Goal: Task Accomplishment & Management: Complete application form

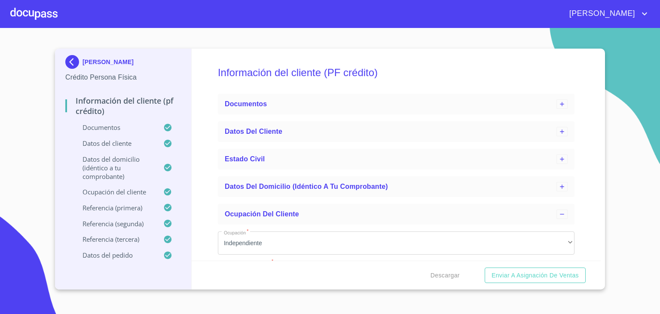
scroll to position [713, 0]
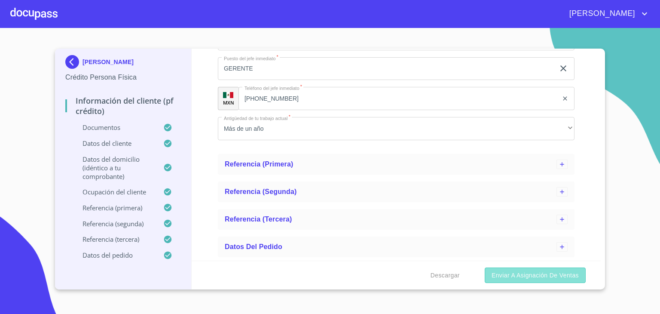
click at [526, 274] on span "Enviar a Asignación de Ventas" at bounding box center [535, 275] width 87 height 11
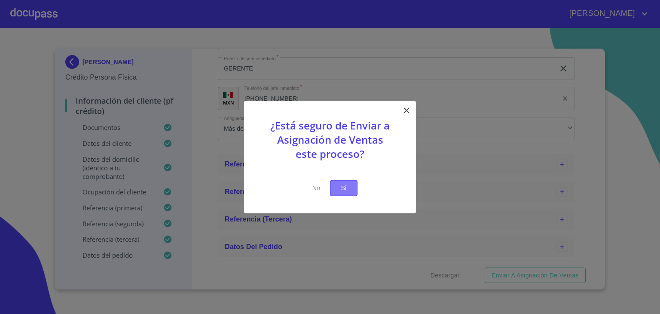
click at [344, 190] on span "Si" at bounding box center [344, 188] width 14 height 11
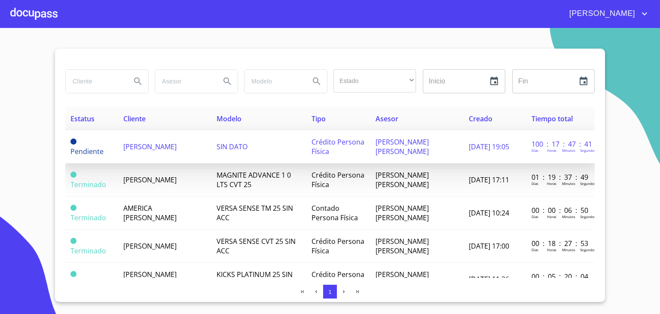
click at [171, 142] on span "[PERSON_NAME]" at bounding box center [149, 146] width 53 height 9
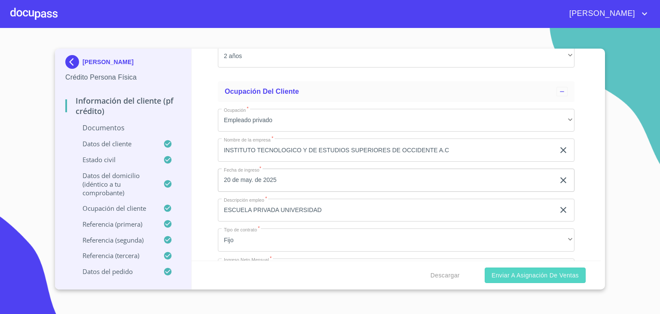
click at [545, 274] on span "Enviar a Asignación de Ventas" at bounding box center [535, 275] width 87 height 11
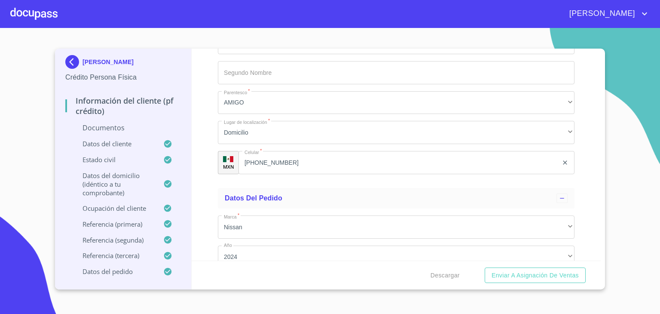
scroll to position [4643, 0]
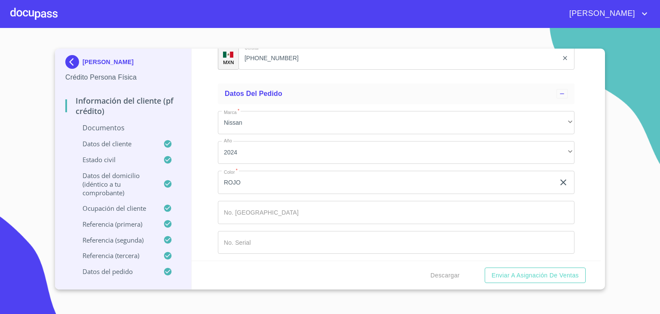
click at [117, 128] on p "Documentos" at bounding box center [123, 127] width 116 height 9
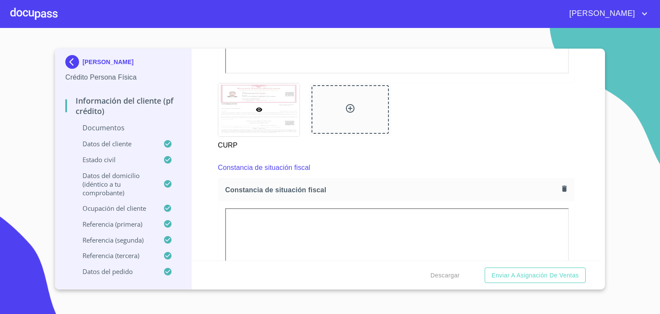
scroll to position [1546, 0]
